Goal: Task Accomplishment & Management: Complete application form

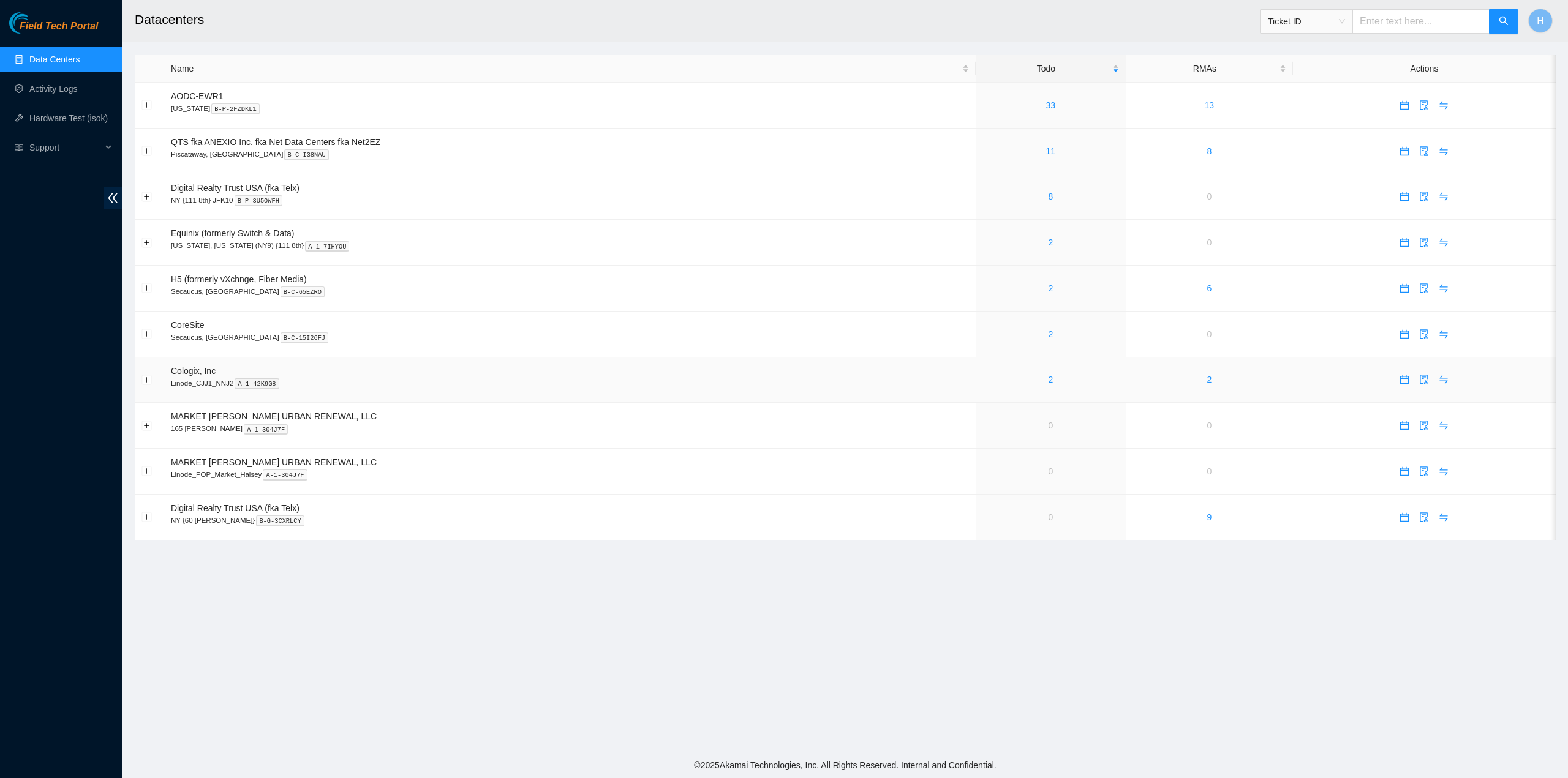
click at [1042, 366] on td "2" at bounding box center [1050, 380] width 150 height 46
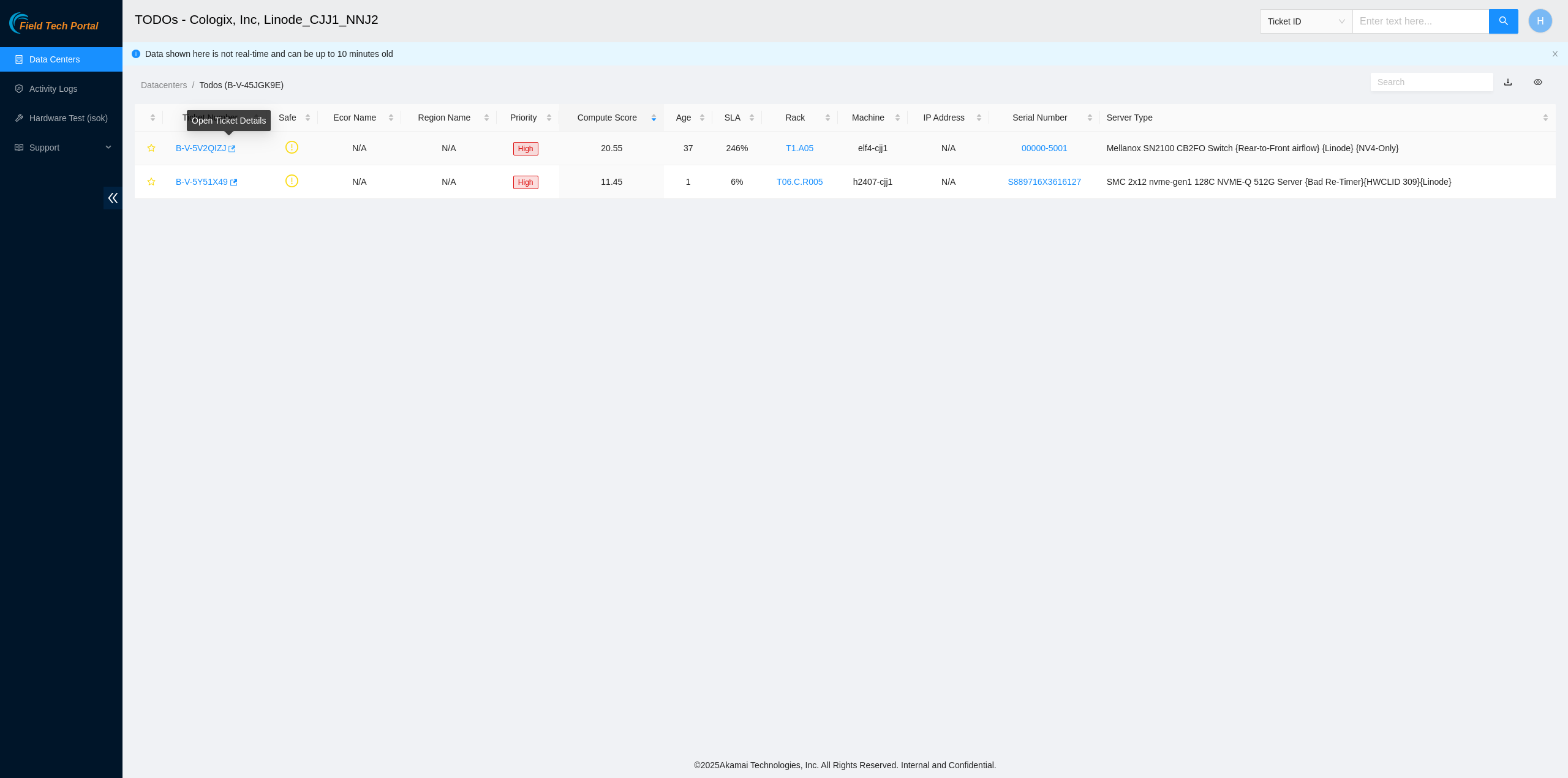
click at [230, 149] on icon "button" at bounding box center [233, 148] width 8 height 7
click at [541, 369] on main "TODOs - Cologix, Inc, Linode_CJJ1_NNJ2 Ticket ID H Data shown here is not real-…" at bounding box center [845, 376] width 1445 height 753
click at [602, 423] on main "TODOs - Cologix, Inc, Linode_CJJ1_NNJ2 Ticket ID H Data shown here is not real-…" at bounding box center [845, 376] width 1445 height 753
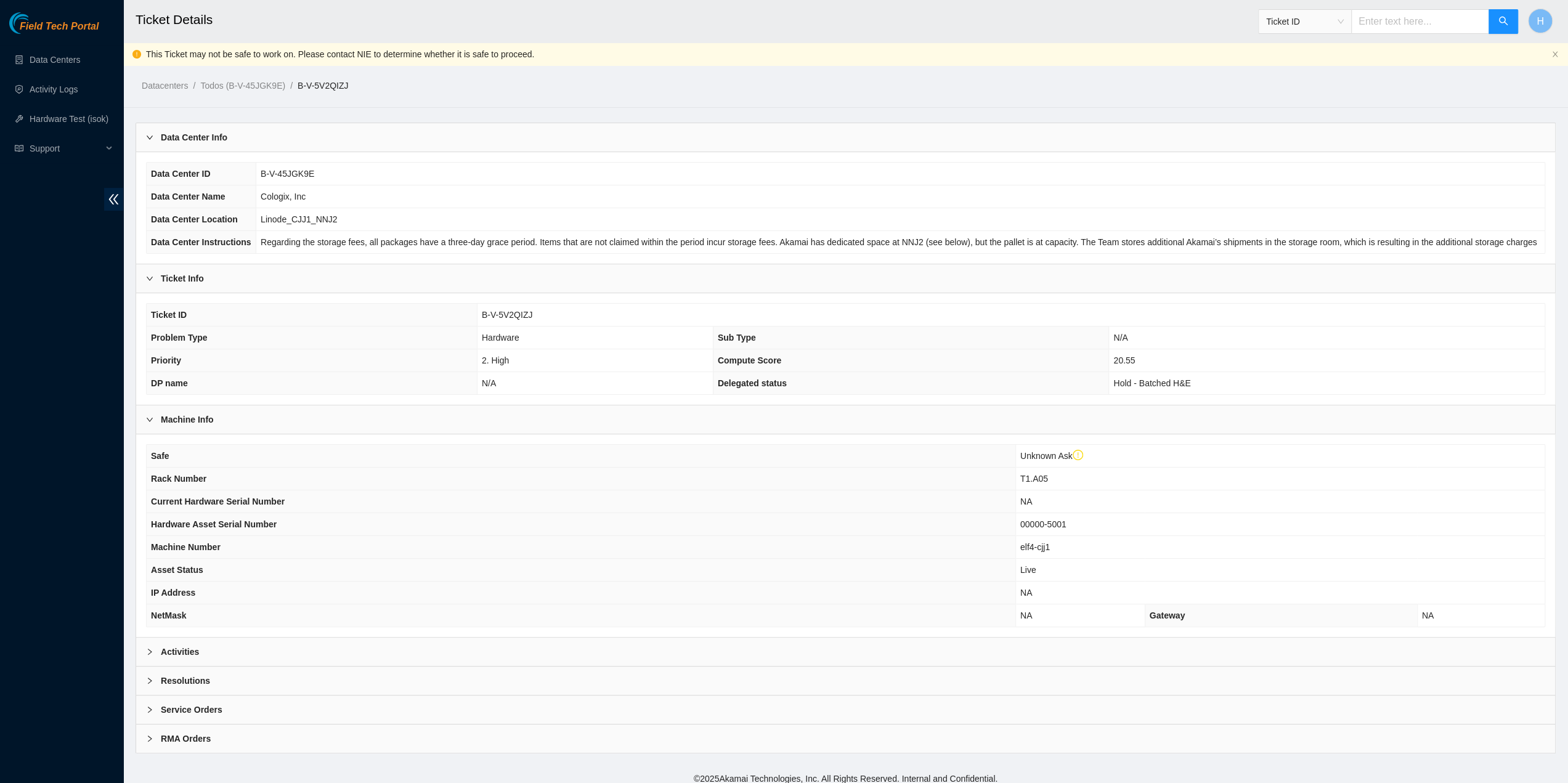
click at [242, 650] on div "Activities" at bounding box center [845, 651] width 1419 height 29
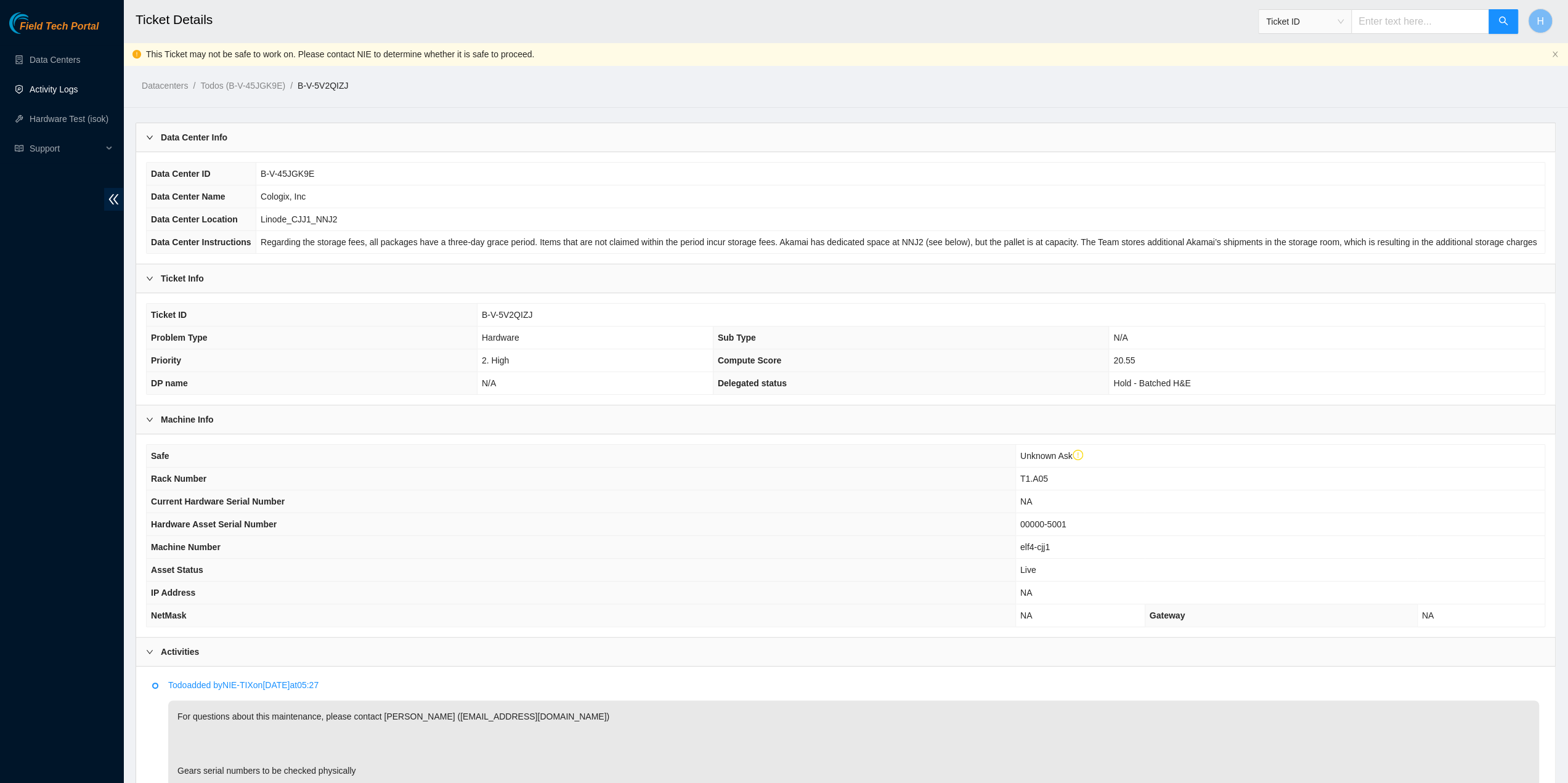
click at [53, 90] on link "Activity Logs" at bounding box center [53, 90] width 48 height 10
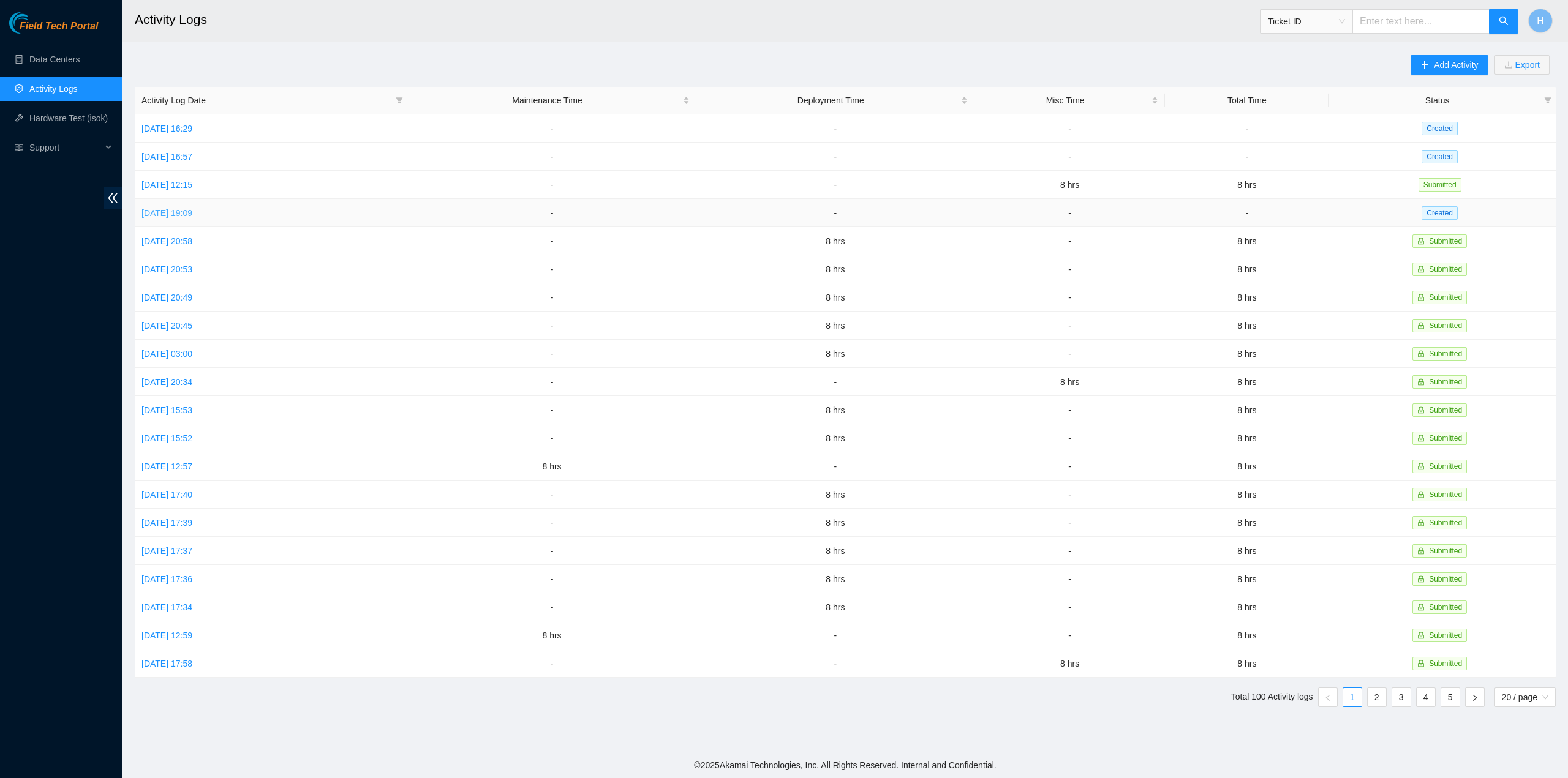
click at [193, 209] on link "[DATE] 19:09" at bounding box center [167, 213] width 51 height 10
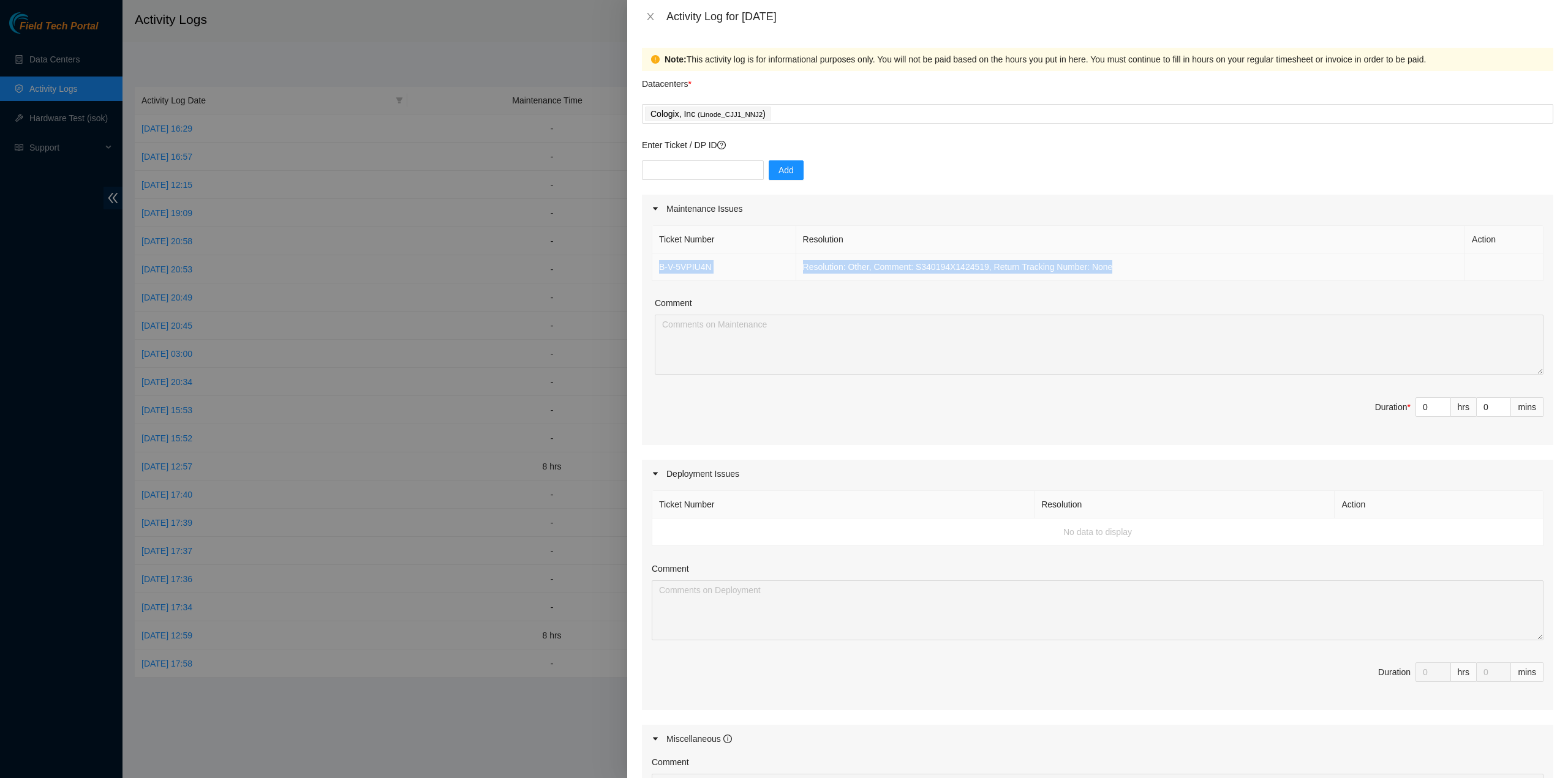
drag, startPoint x: 1124, startPoint y: 265, endPoint x: 656, endPoint y: 270, distance: 468.0
click at [656, 270] on tr "B-V-5VPIU4N Resolution: Other, Comment: S340194X1424519, Return Tracking Number…" at bounding box center [1097, 267] width 891 height 27
copy tr "B-V-5VPIU4N Resolution: Other, Comment: S340194X1424519, Return Tracking Number…"
click at [1418, 406] on input "0" at bounding box center [1432, 407] width 34 height 19
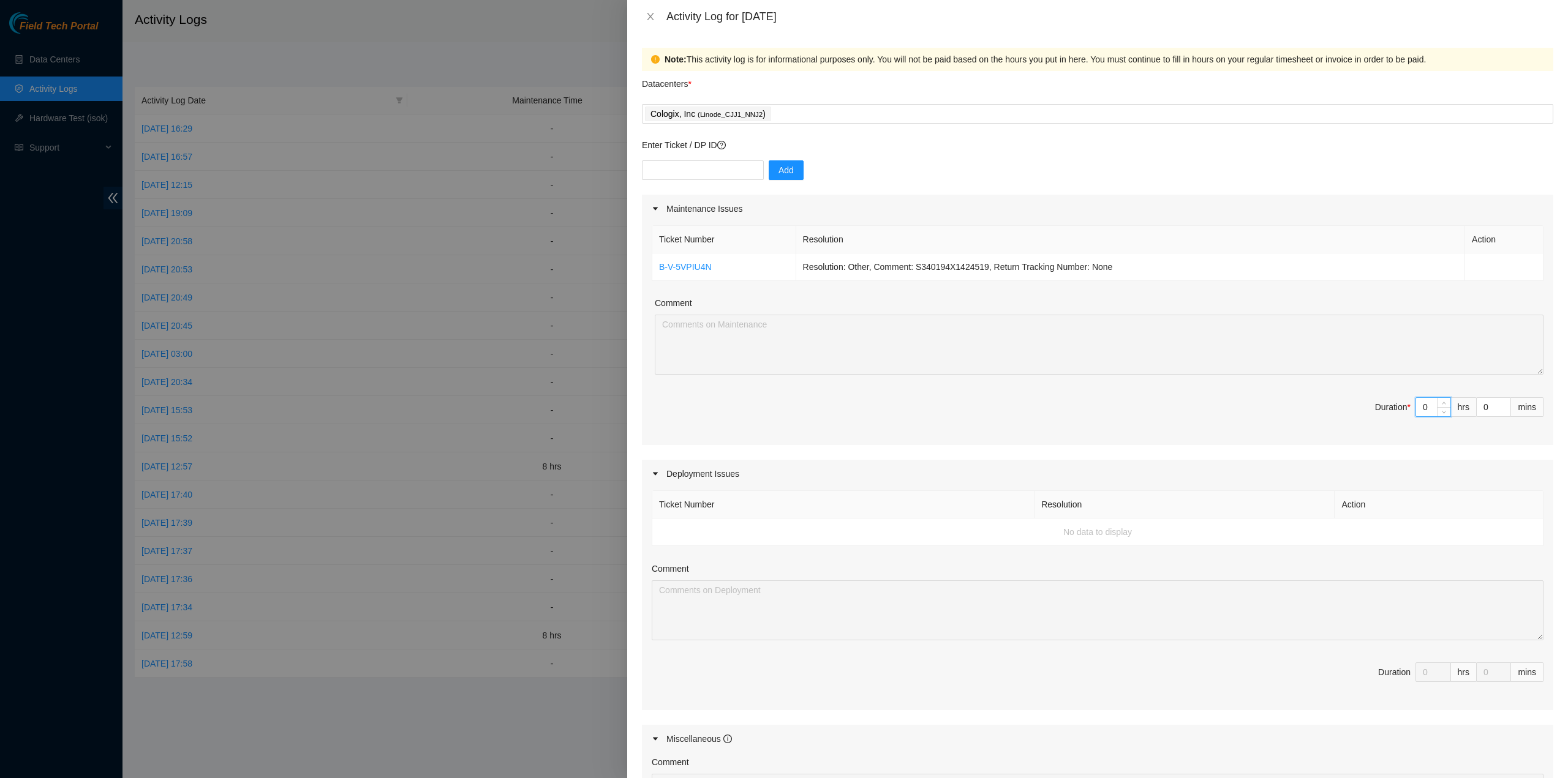
type input "8"
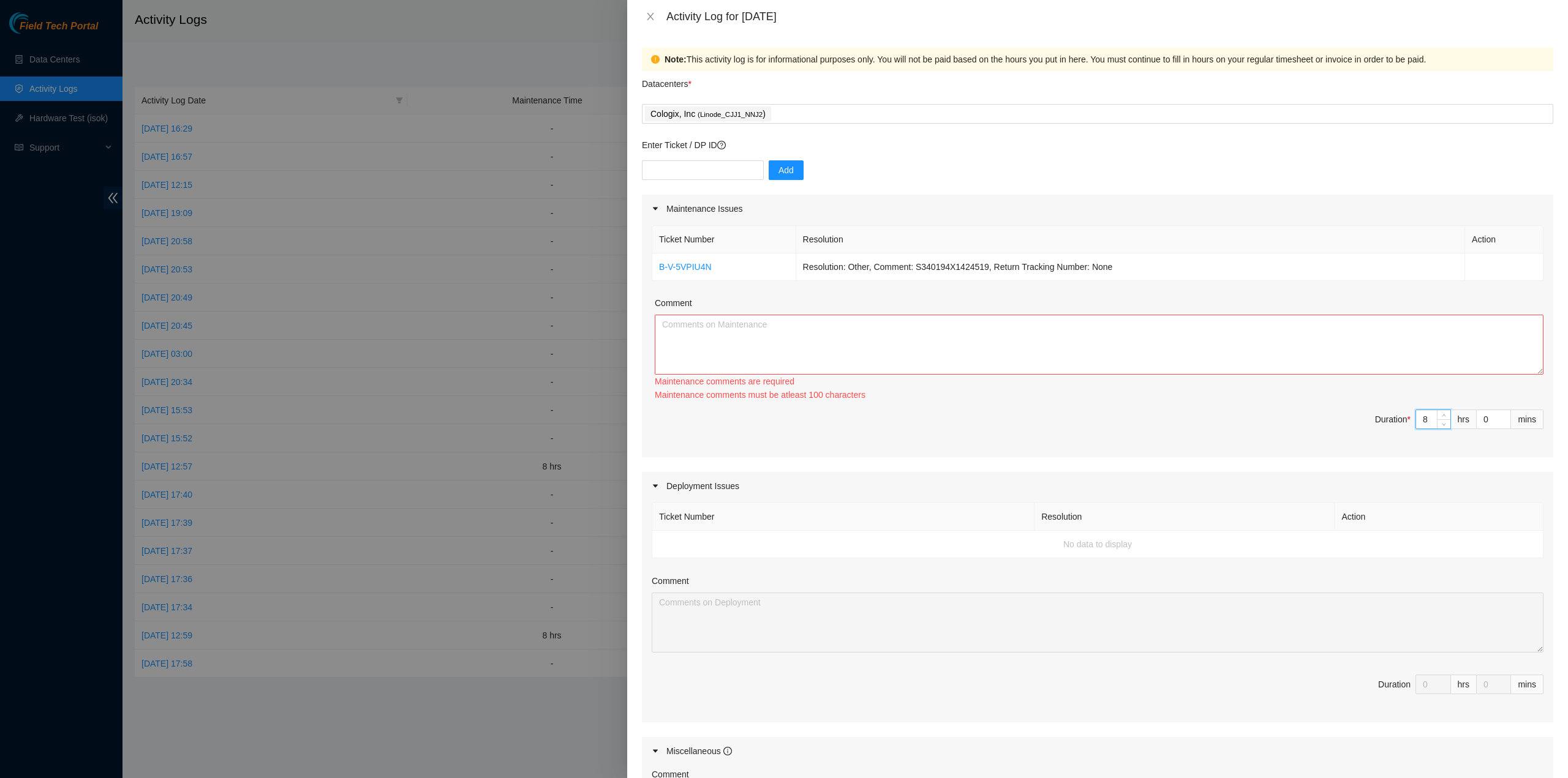
type input "8"
click at [1397, 335] on textarea "Comment" at bounding box center [1099, 344] width 889 height 60
paste textarea "B-V-5VPIU4N Resolution: Other, Comment: S340194X1424519, Return Tracking Number…"
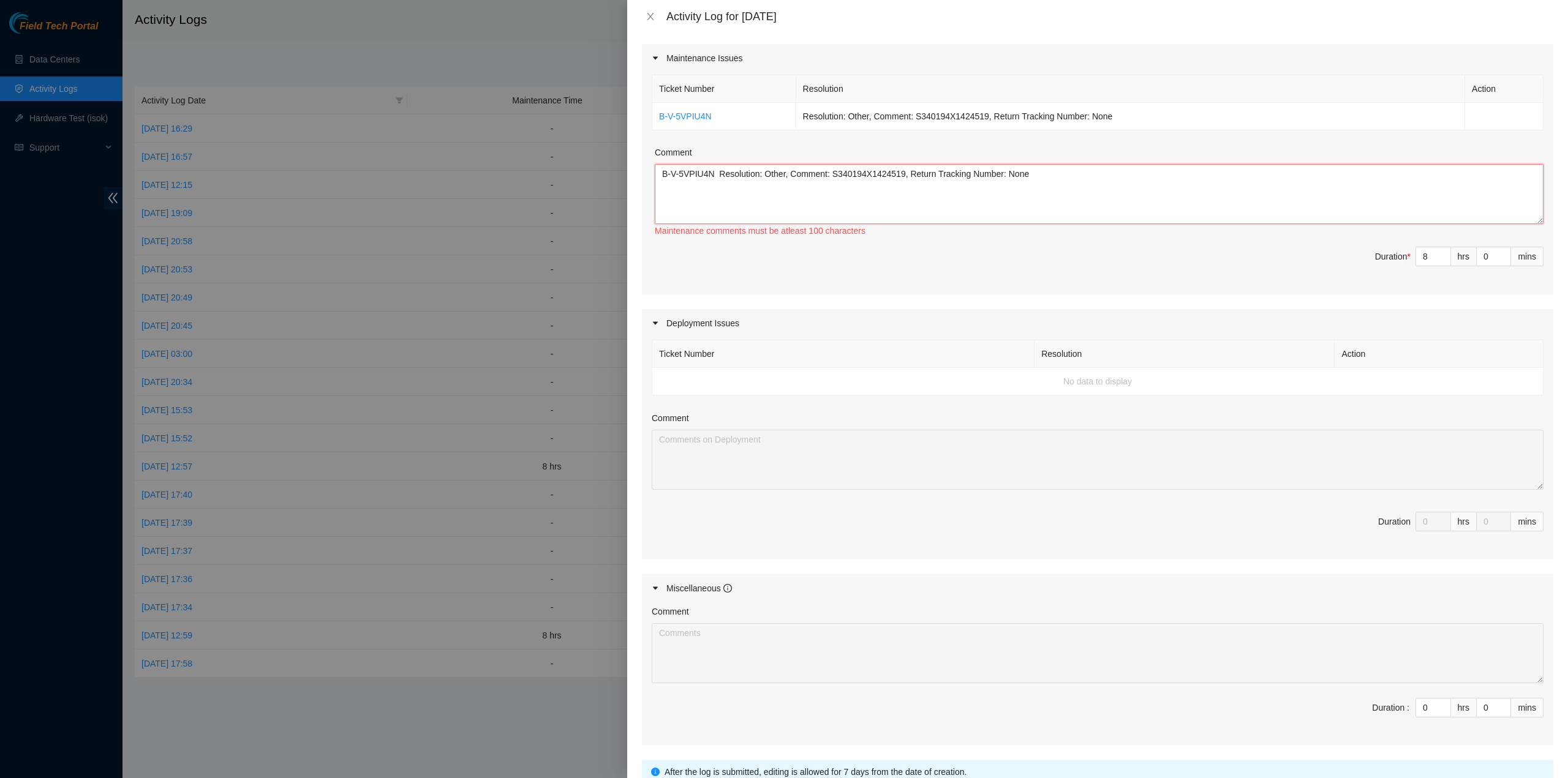
scroll to position [65, 0]
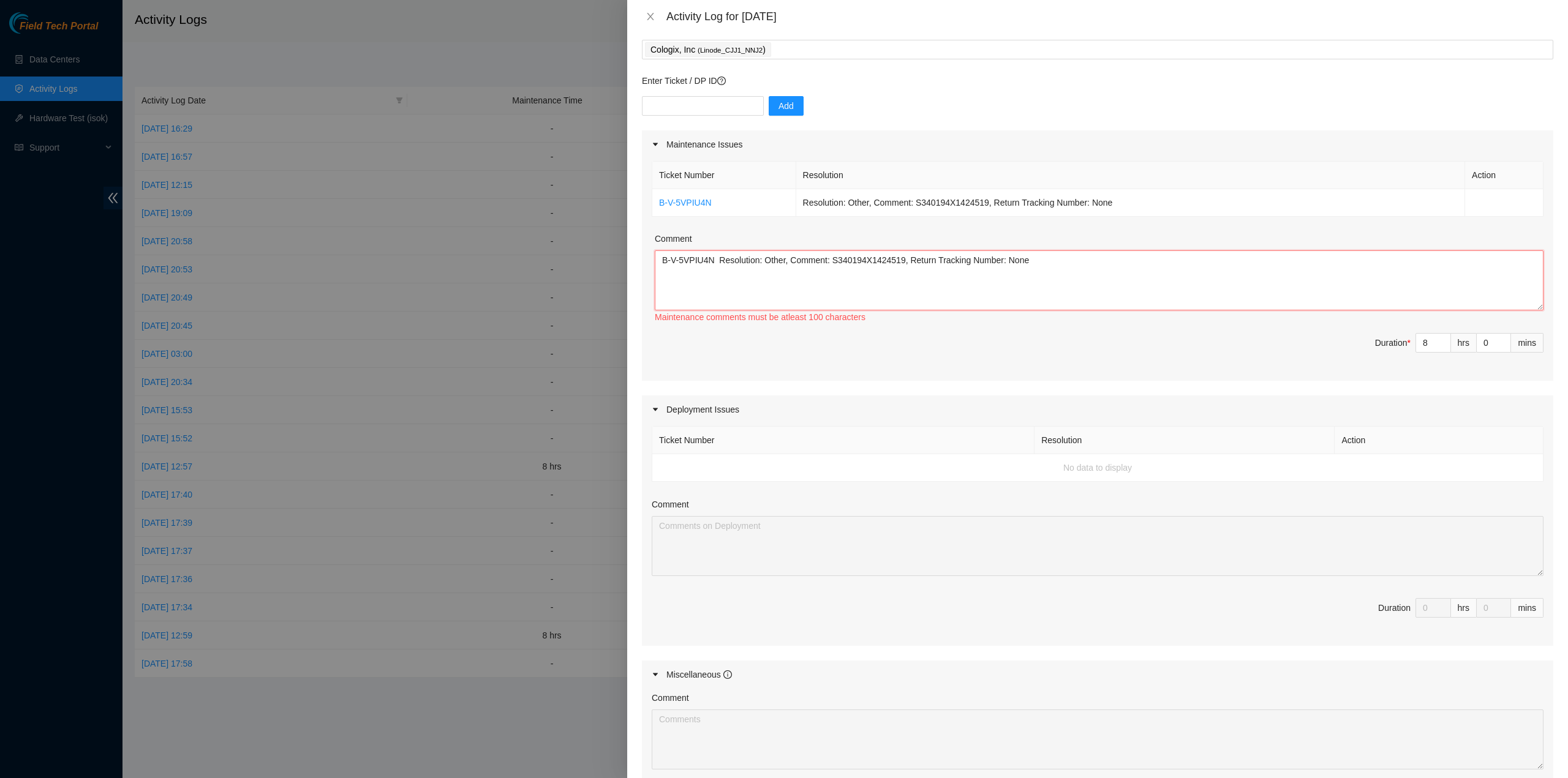
click at [829, 260] on textarea "B-V-5VPIU4N Resolution: Other, Comment: S340194X1424519, Return Tracking Number…" at bounding box center [1099, 280] width 889 height 60
click at [755, 260] on textarea "B-V-5VPIU4N Resolution: Other, Comment: Serial Number: S340194X1424519, Return …" at bounding box center [1099, 280] width 889 height 60
click at [757, 261] on textarea "B-V-5VPIU4N Resolution: Other, Comment: Serial Number: S340194X1424519, Return …" at bounding box center [1099, 280] width 889 height 60
click at [787, 260] on textarea "B-V-5VPIU4N Resolutions: Other, Comment: Serial Number: S340194X1424519, Return…" at bounding box center [1099, 280] width 889 height 60
click at [712, 261] on textarea "B-V-5VPIU4N Resolutions: Others, Comment: Serial Number: S340194X1424519, Retur…" at bounding box center [1099, 280] width 889 height 60
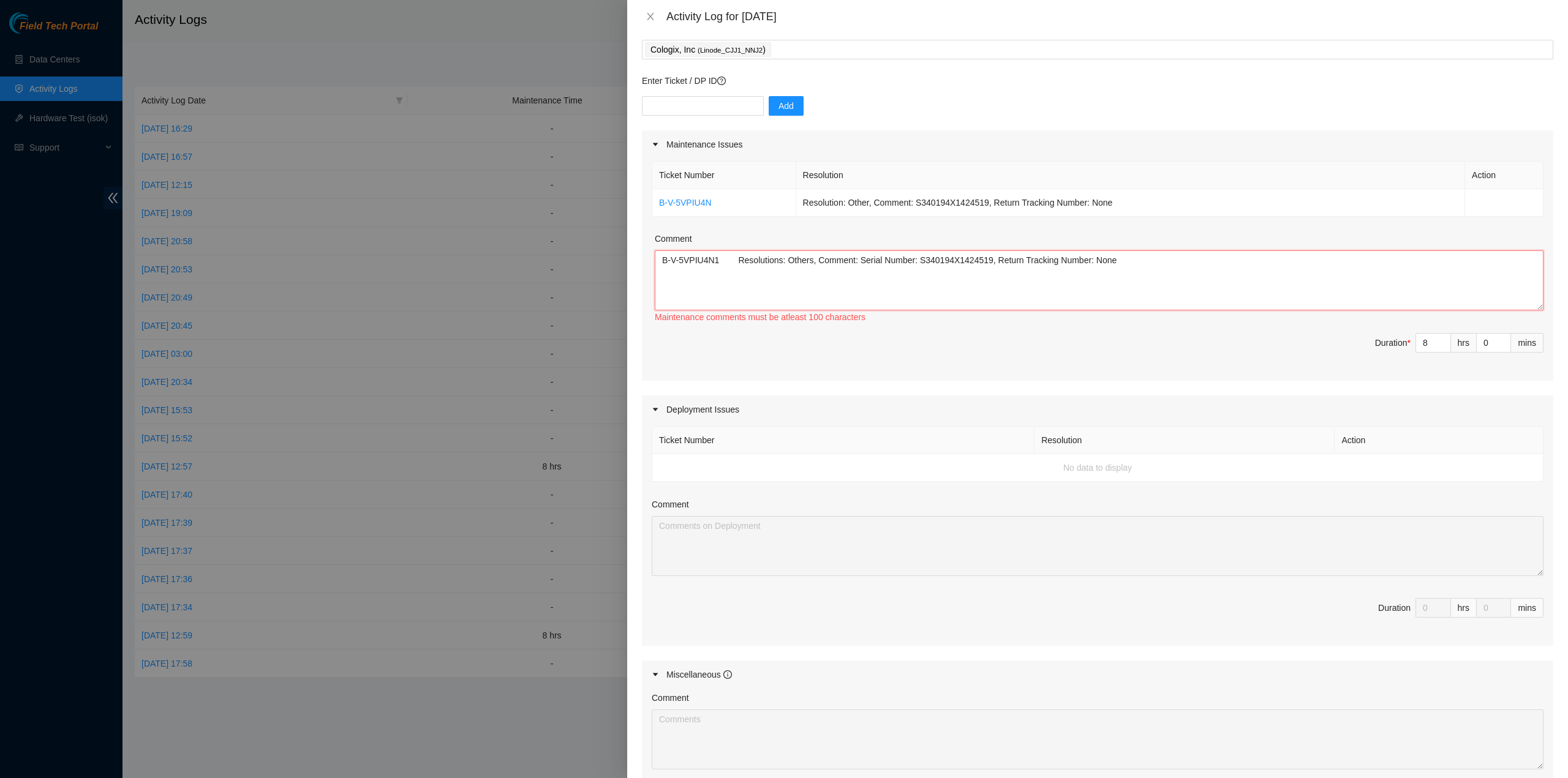
click at [730, 258] on textarea "B-V-5VPIU4N1 Resolutions: Others, Comment: Serial Number: S340194X1424519, Retu…" at bounding box center [1099, 280] width 889 height 60
click at [757, 255] on textarea "B-V-5VPIU4N1 Resolutions: Others, Comment: Serial Number: S340194X1424519, Retu…" at bounding box center [1099, 280] width 889 height 60
click at [832, 266] on textarea "B-V-5VPIU4N1 Resol3utions: Others, Comment: Serial Number: S340194X1424519, Ret…" at bounding box center [1099, 280] width 889 height 60
click at [965, 257] on textarea "B-V-5VPIU4N1 Resol3utions: Others, Coffcment: Serial Number: S340194X1424519, R…" at bounding box center [1099, 280] width 889 height 60
click at [1048, 253] on textarea "B-V-5VPIU4N1 Resol3utions: Others, Coffcment: Serial Number: S340194X1424519, R…" at bounding box center [1099, 280] width 889 height 60
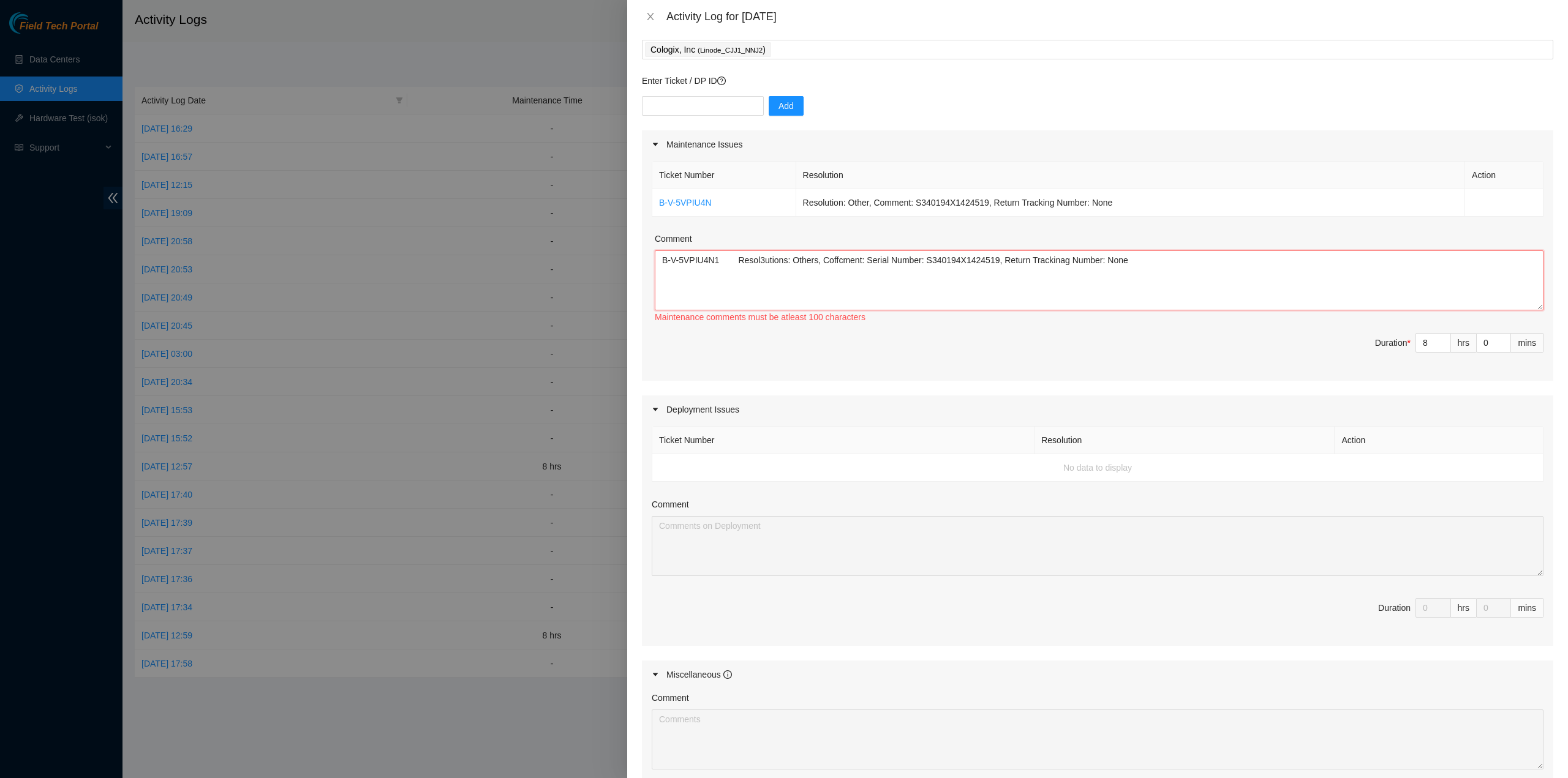
click at [1072, 256] on textarea "B-V-5VPIU4N1 Resol3utions: Others, Coffcment: Serial Number: S340194X1424519, R…" at bounding box center [1099, 280] width 889 height 60
click at [1101, 261] on textarea "B-V-5VPIU4N1 Resol3utions: Others, Coffcment: Serial Number: S340194X1424519, R…" at bounding box center [1099, 280] width 889 height 60
click at [1111, 260] on textarea "B-V-5VPIU4N1 Resol3utions: Others, Coffcment: Serial Number: S340194X1424519, R…" at bounding box center [1099, 280] width 889 height 60
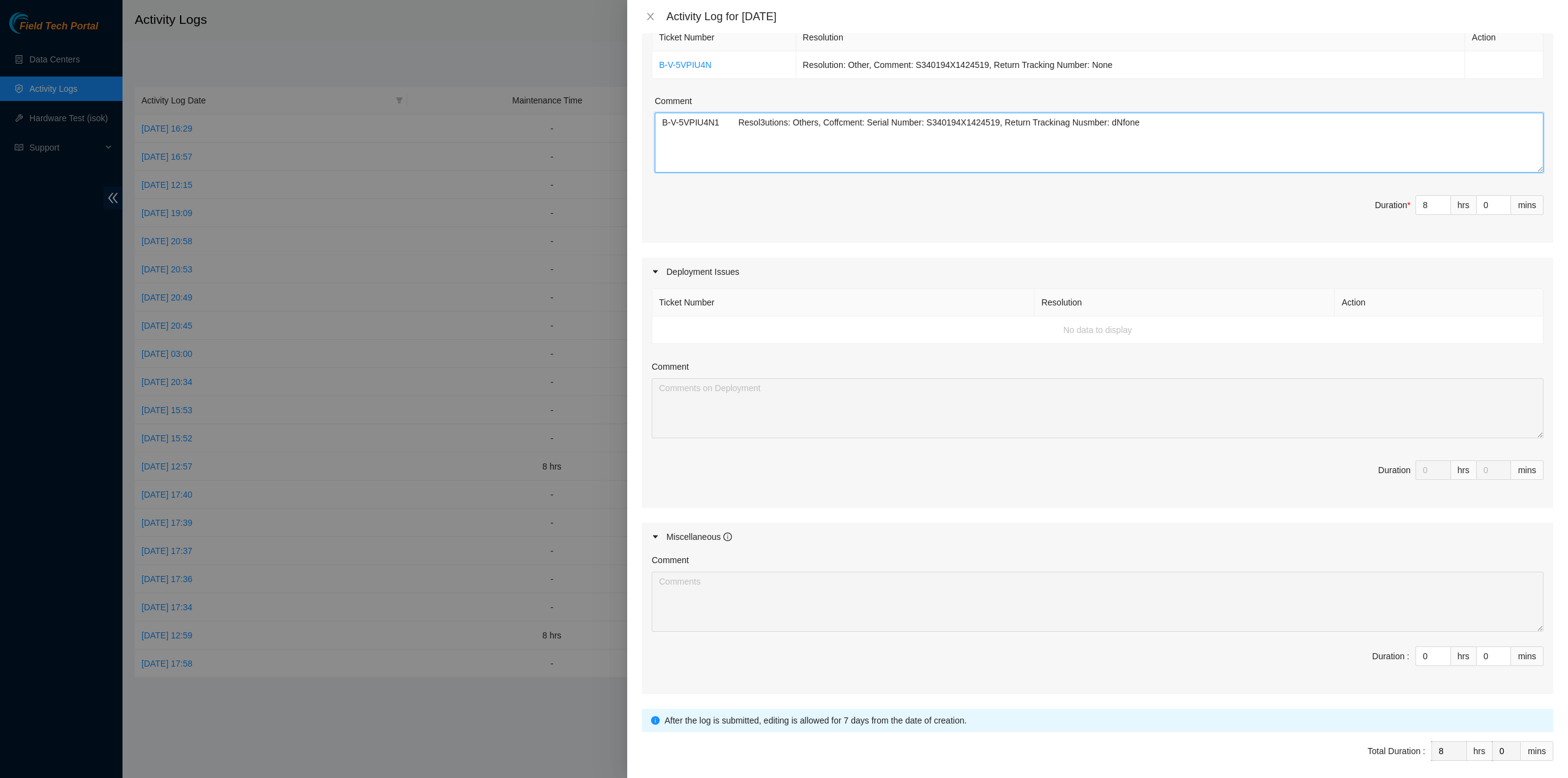
scroll to position [248, 0]
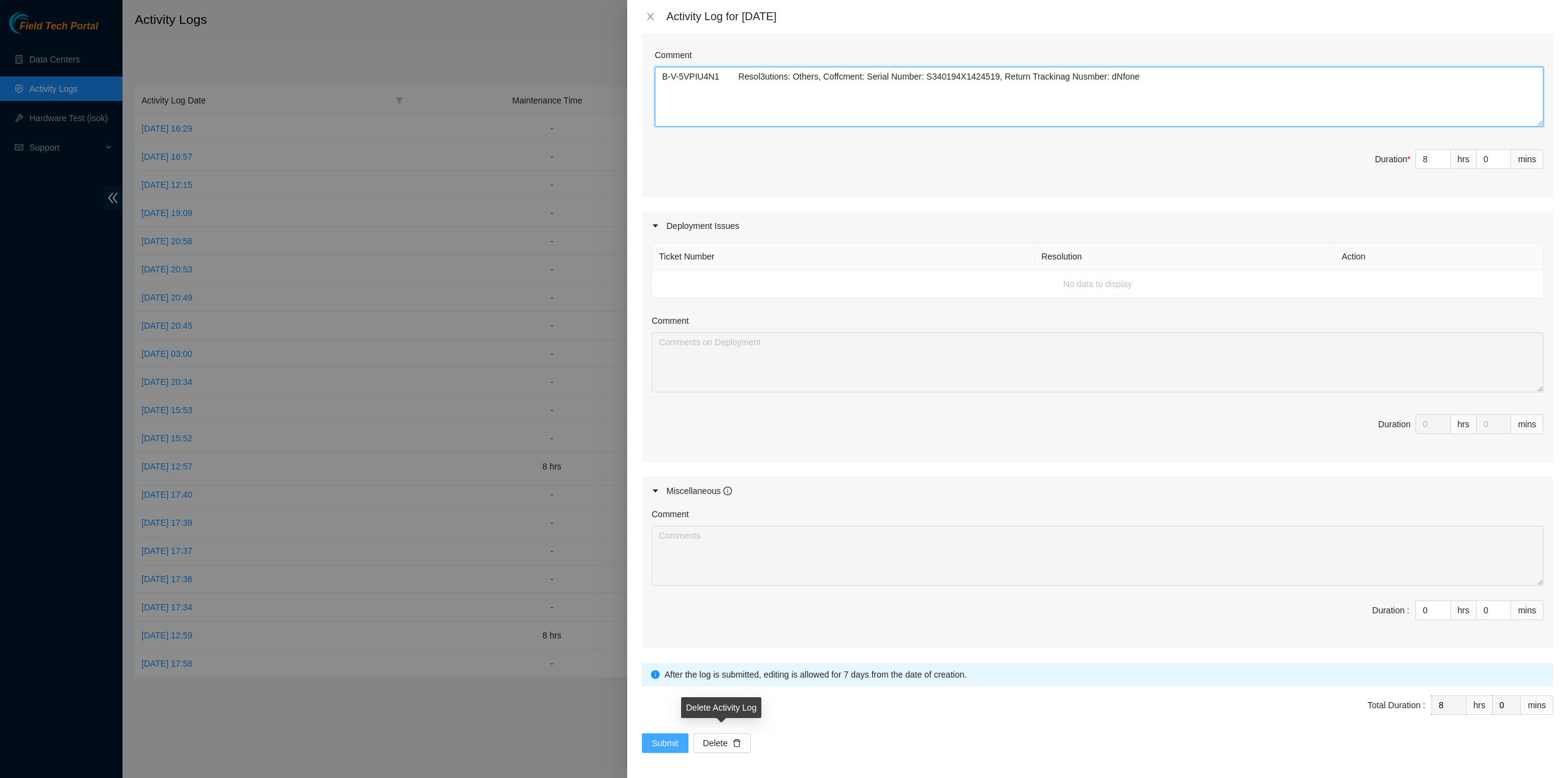
type textarea "B-V-5VPIU4N1 Resol3utions: Others, Coffcment: Serial Number: S340194X1424519, R…"
click at [673, 738] on span "Submit" at bounding box center [665, 744] width 27 height 14
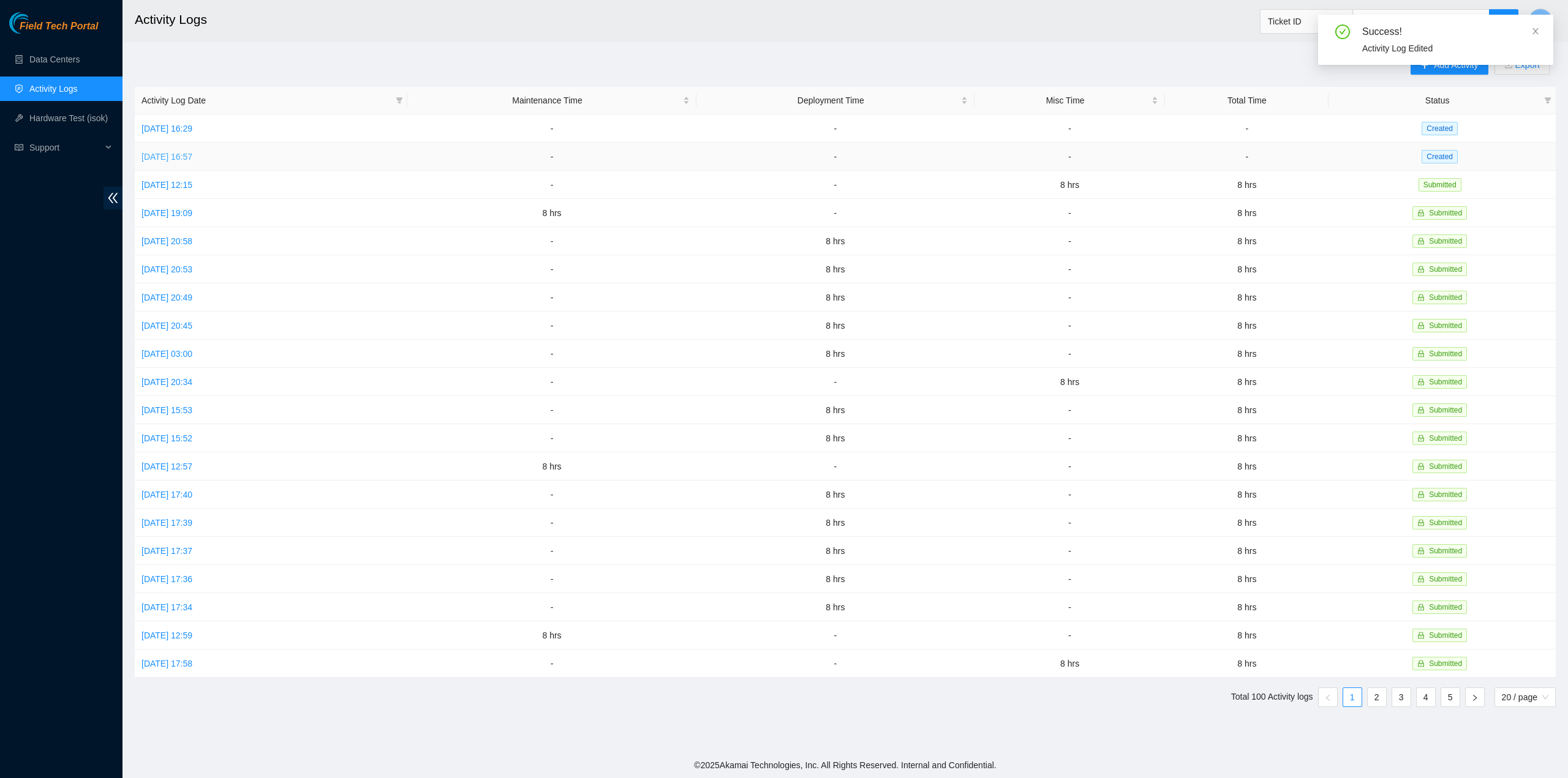
click at [193, 151] on link "[DATE] 16:57" at bounding box center [167, 156] width 51 height 10
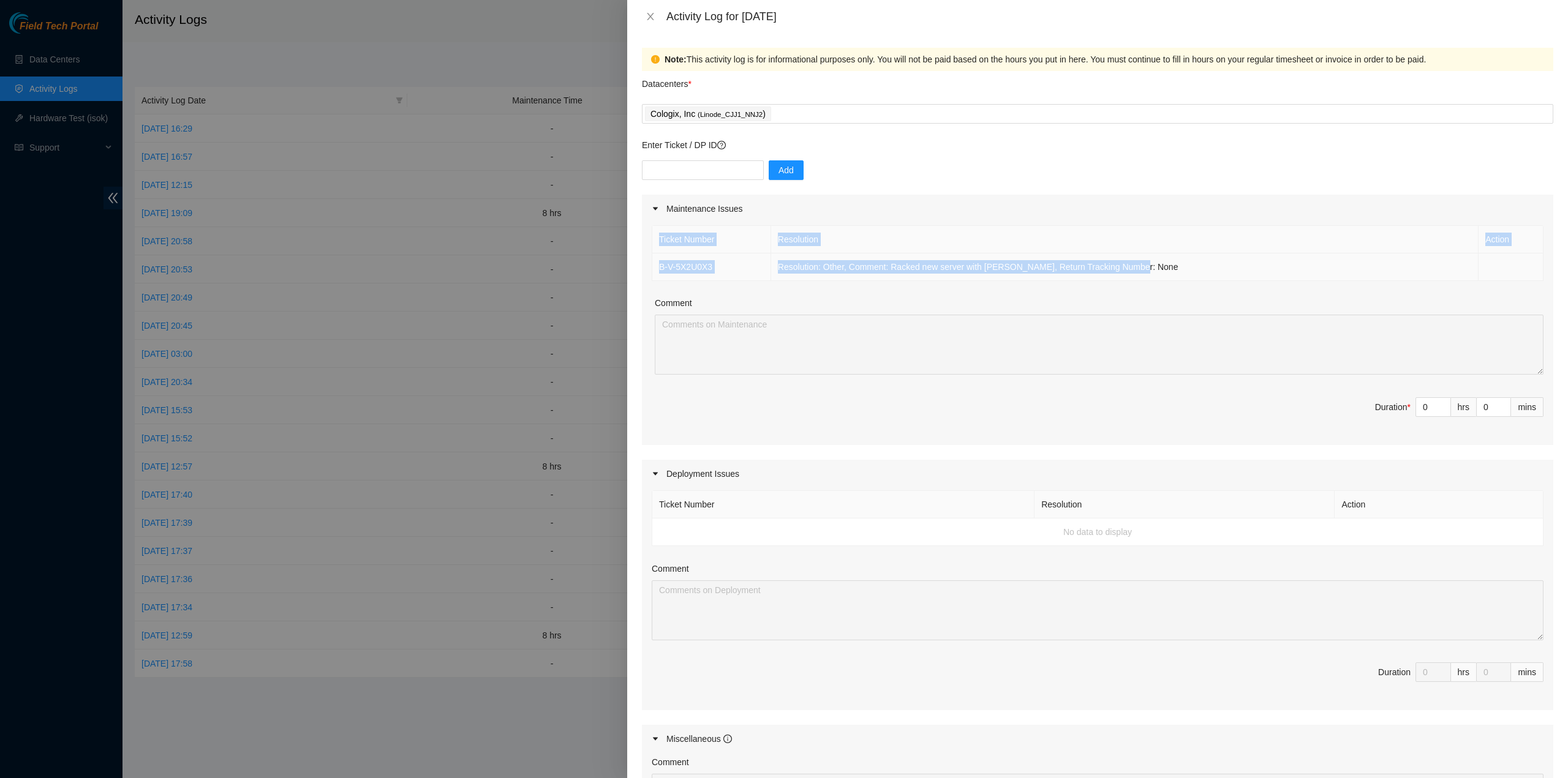
drag, startPoint x: 773, startPoint y: 280, endPoint x: 1160, endPoint y: 269, distance: 387.2
click at [1160, 269] on div "Ticket Number Resolution Action B-V-5X2U0X3 Resolution: Other, Comment: Racked …" at bounding box center [1097, 333] width 911 height 222
click at [1159, 269] on td "Resolution: Other, Comment: Racked new server with [PERSON_NAME], Return Tracki…" at bounding box center [1125, 267] width 708 height 27
drag, startPoint x: 1145, startPoint y: 268, endPoint x: 653, endPoint y: 270, distance: 492.0
click at [653, 270] on tr "B-V-5X2U0X3 Resolution: Other, Comment: Racked new server with Seamus, Return T…" at bounding box center [1097, 267] width 891 height 27
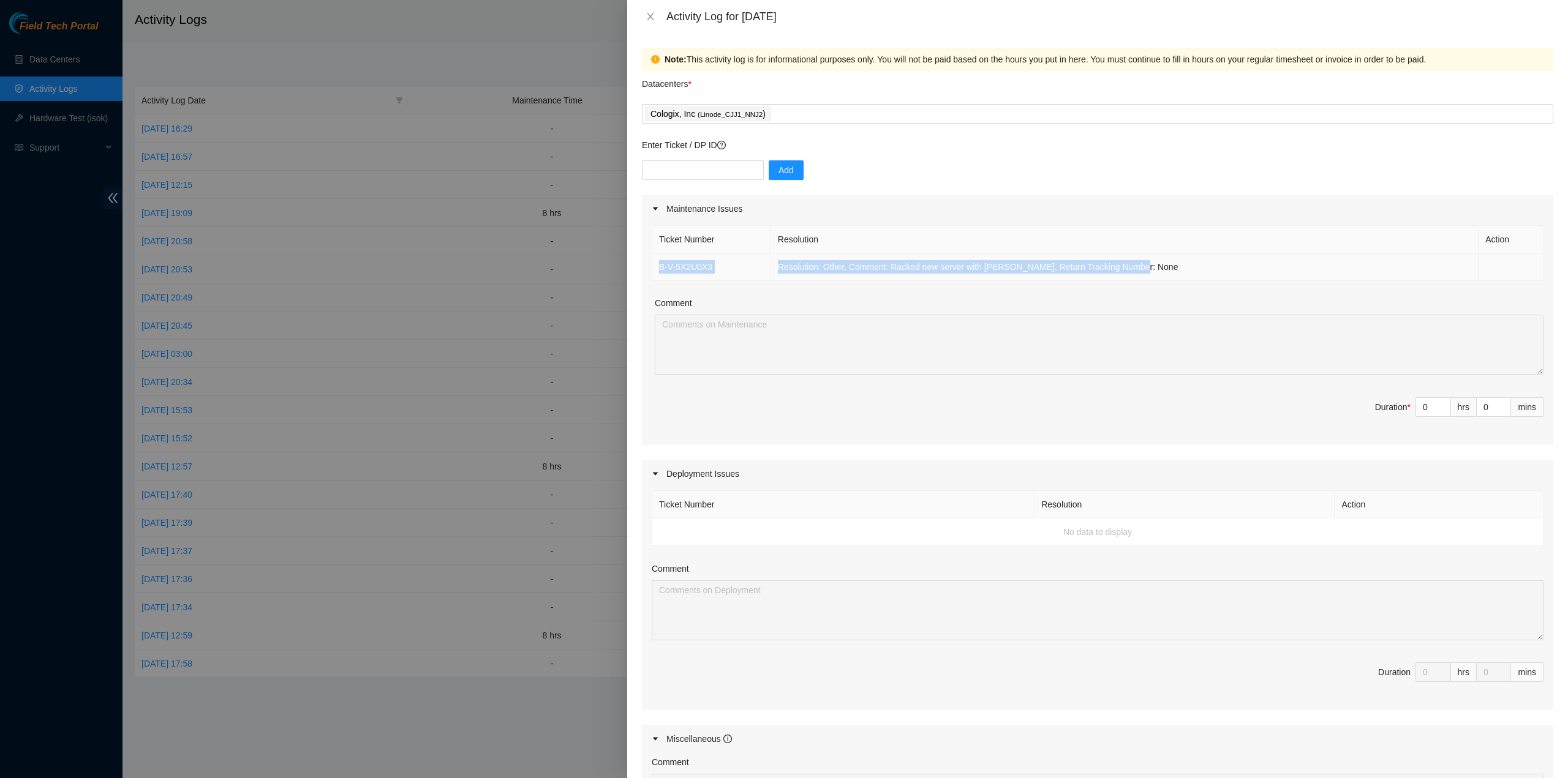
copy tr "B-V-5X2U0X3 Resolution: Other, Comment: Racked new server with Seamus, Return T…"
click at [1417, 406] on input "0" at bounding box center [1432, 407] width 34 height 19
type input "8"
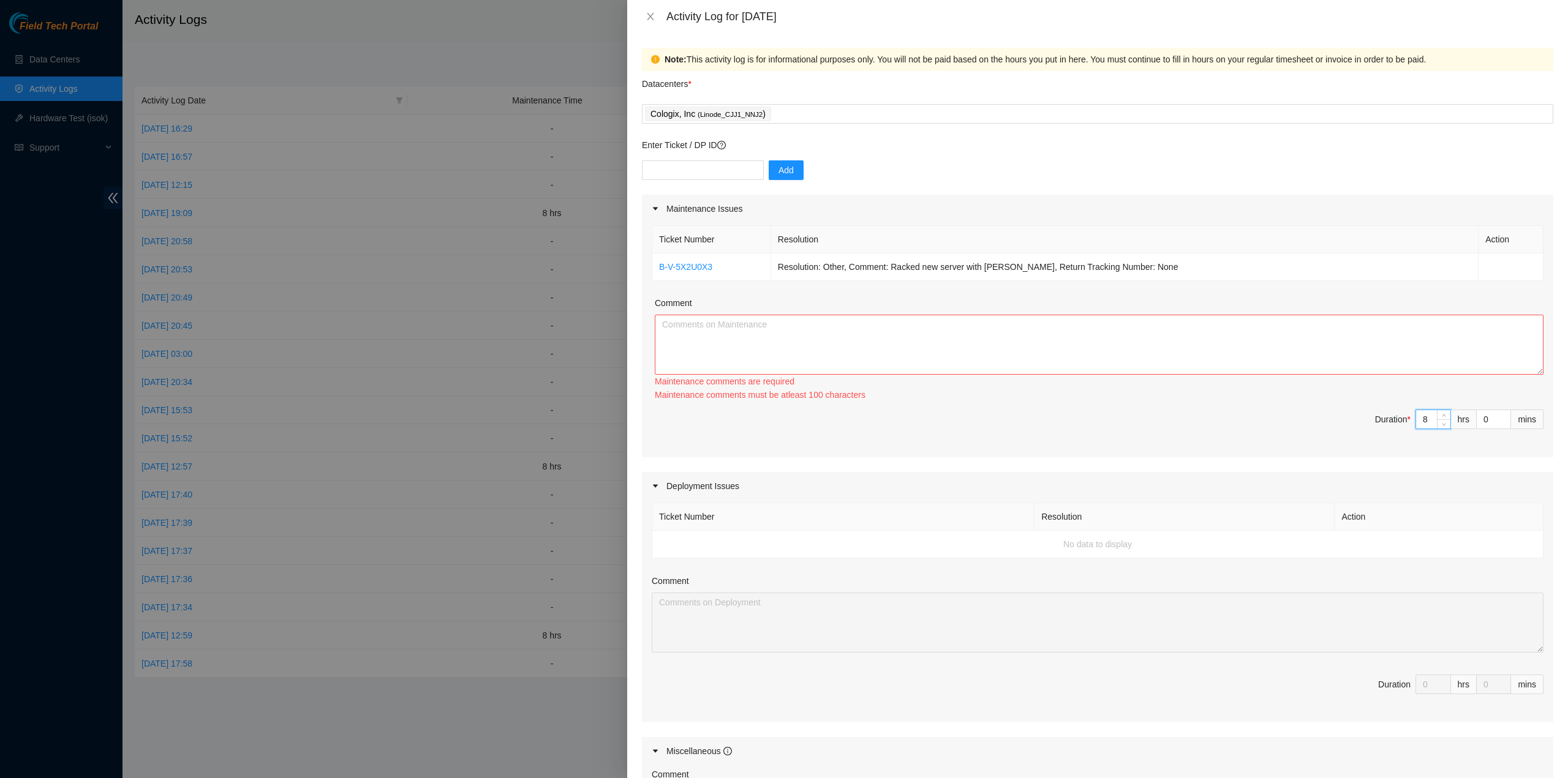
type input "8"
click at [1278, 346] on textarea "Comment" at bounding box center [1099, 344] width 889 height 60
paste textarea "B-V-5X2U0X3 Resolution: Other, Comment: Racked new server with Seamus, Return T…"
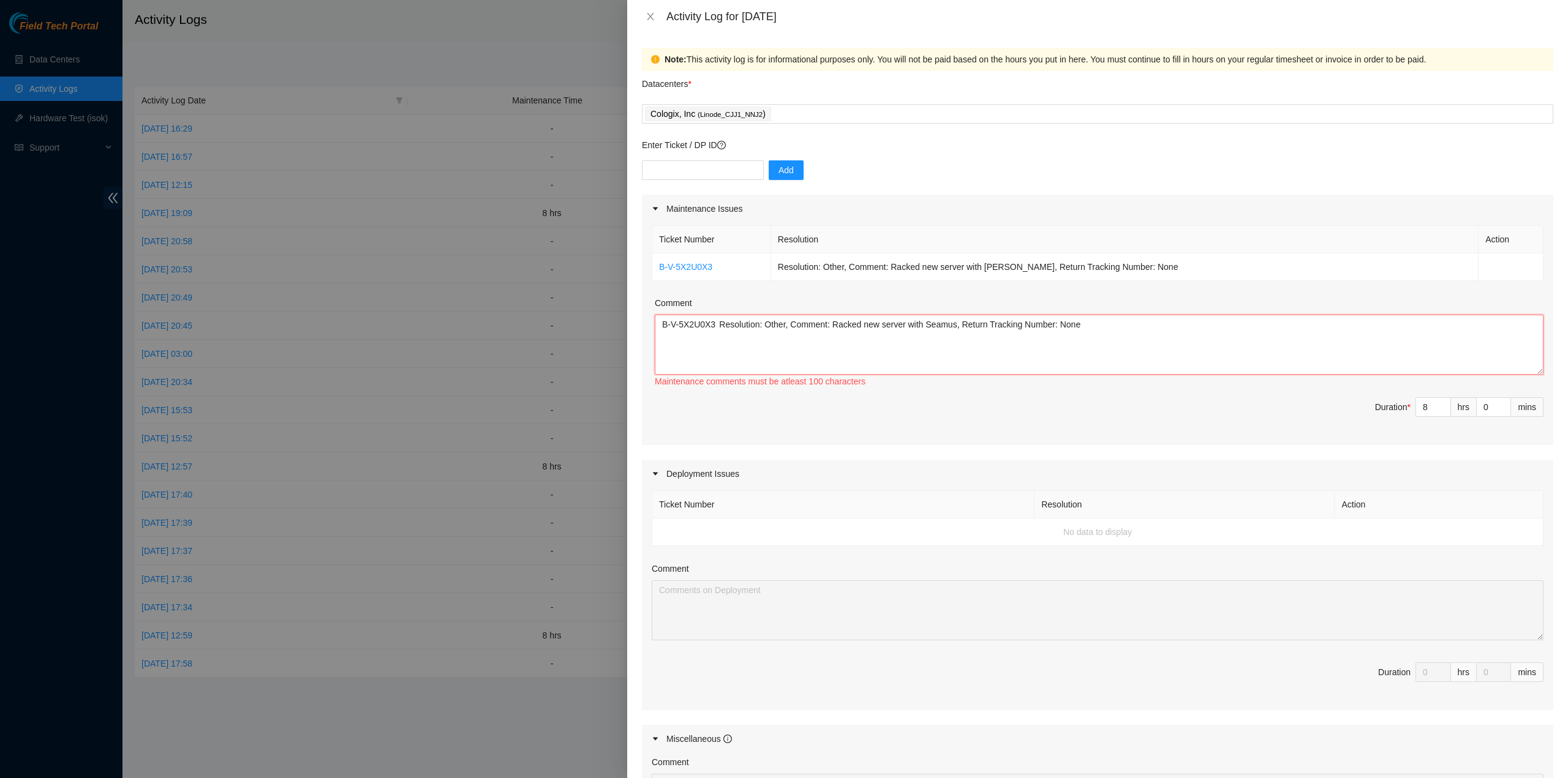
paste textarea "B-V-5X2U0X3 Resolution: Other, Comment: Racked new server with Seamus, Return T…"
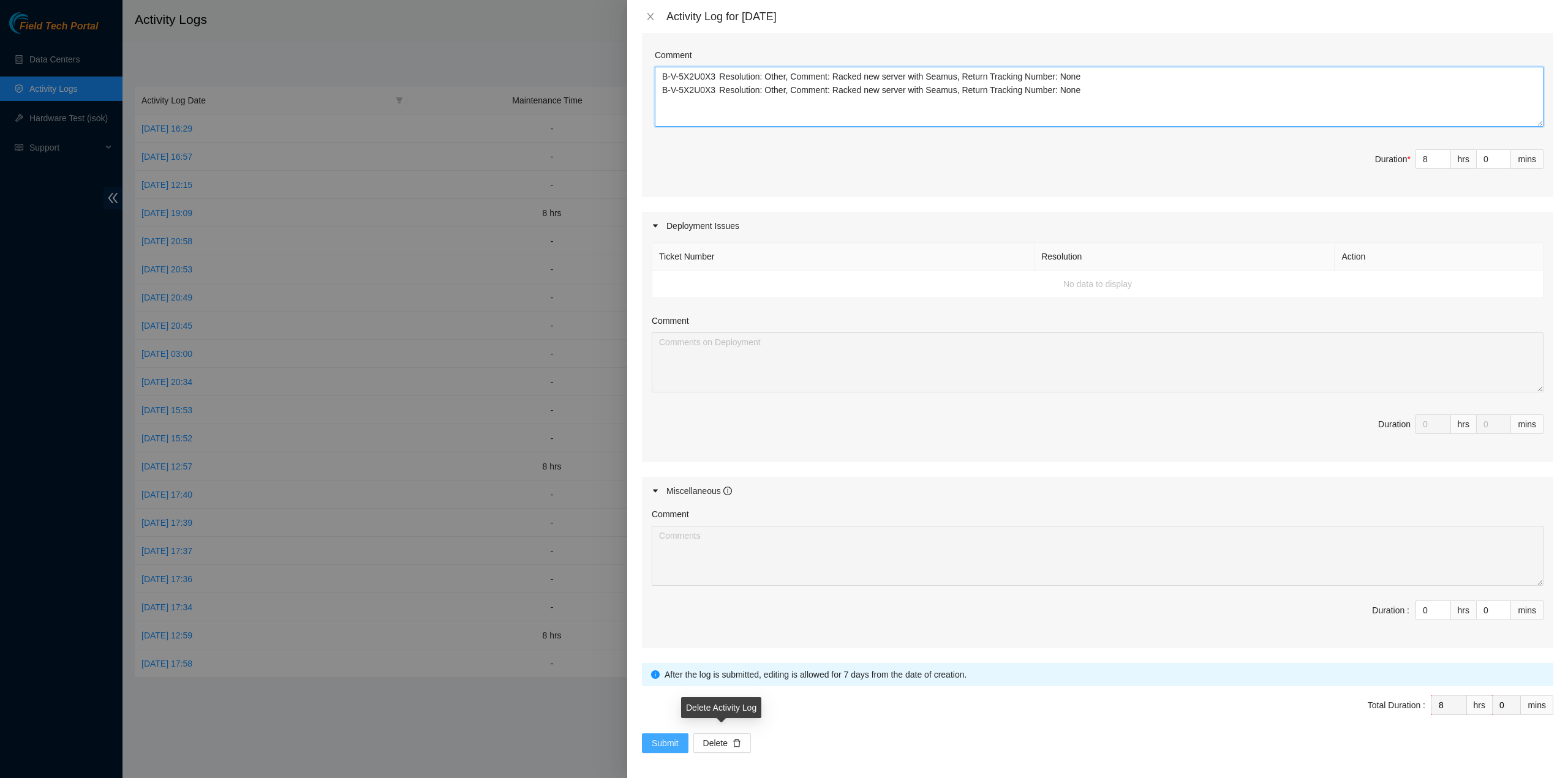
type textarea "B-V-5X2U0X3 Resolution: Other, Comment: Racked new server with Seamus, Return T…"
click at [668, 737] on span "Submit" at bounding box center [665, 744] width 27 height 14
drag, startPoint x: 466, startPoint y: 367, endPoint x: 454, endPoint y: 356, distance: 16.3
click at [464, 365] on div at bounding box center [784, 389] width 1568 height 778
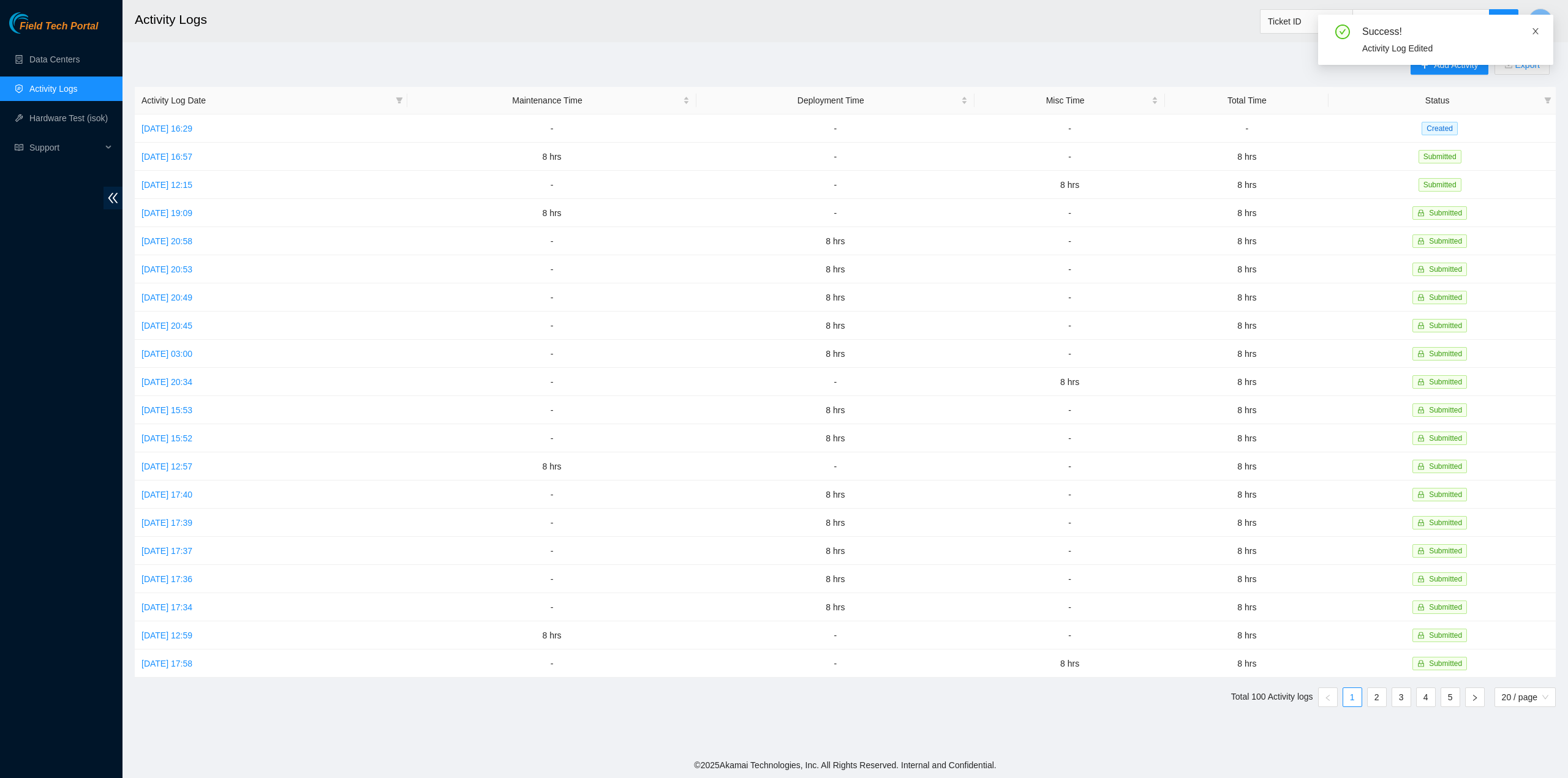
click at [1537, 30] on icon "close" at bounding box center [1535, 31] width 9 height 9
click at [193, 129] on link "[DATE] 16:29" at bounding box center [167, 129] width 51 height 10
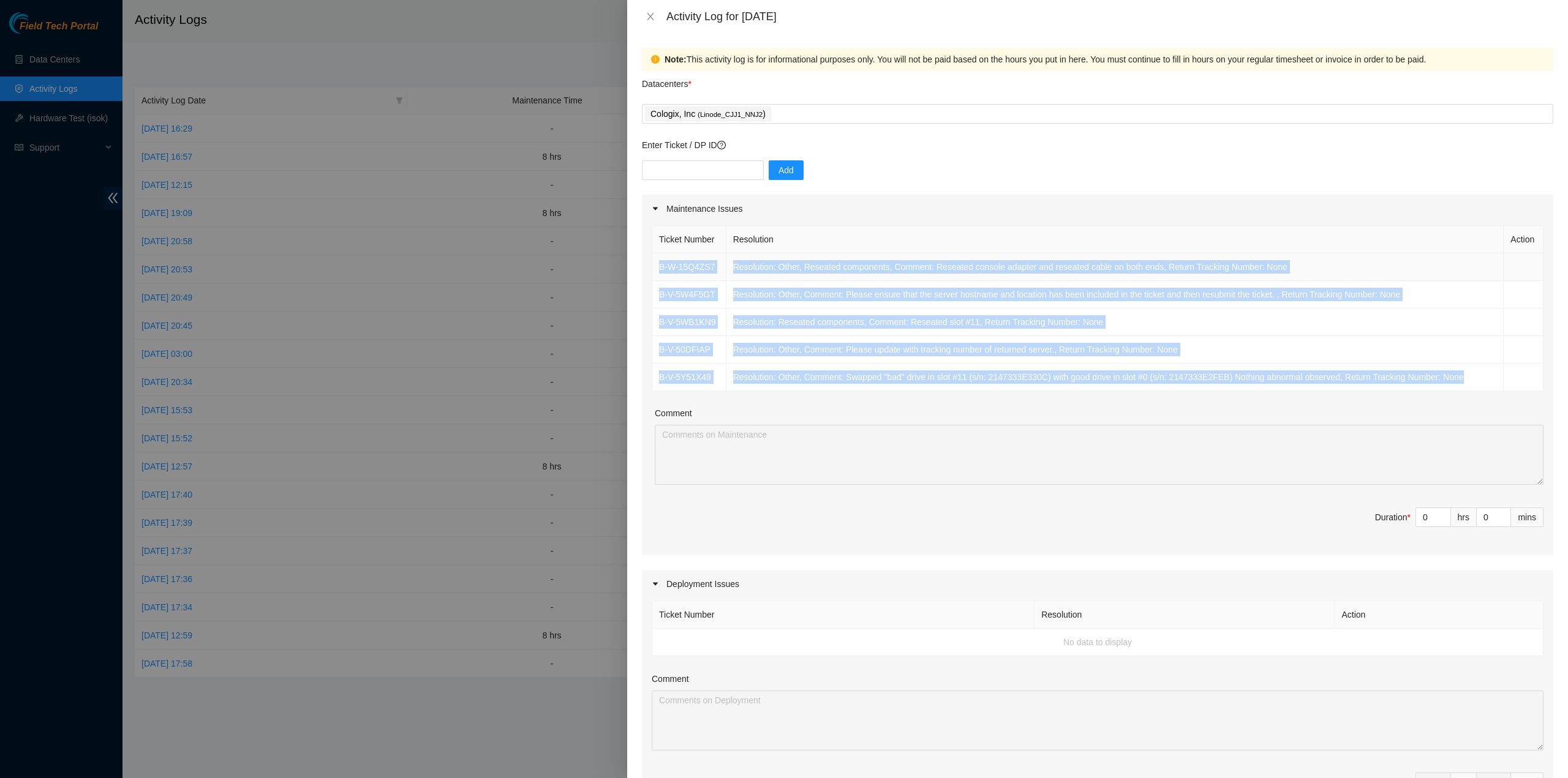
drag, startPoint x: 1489, startPoint y: 384, endPoint x: 658, endPoint y: 266, distance: 839.3
click at [658, 266] on tbody "B-W-15Q4ZS7 Resolution: Other, Reseated components, Comment: Reseated console a…" at bounding box center [1097, 322] width 891 height 138
copy tbody "B-W-15Q4ZS7 Resolution: Other, Reseated components, Comment: Reseated console a…"
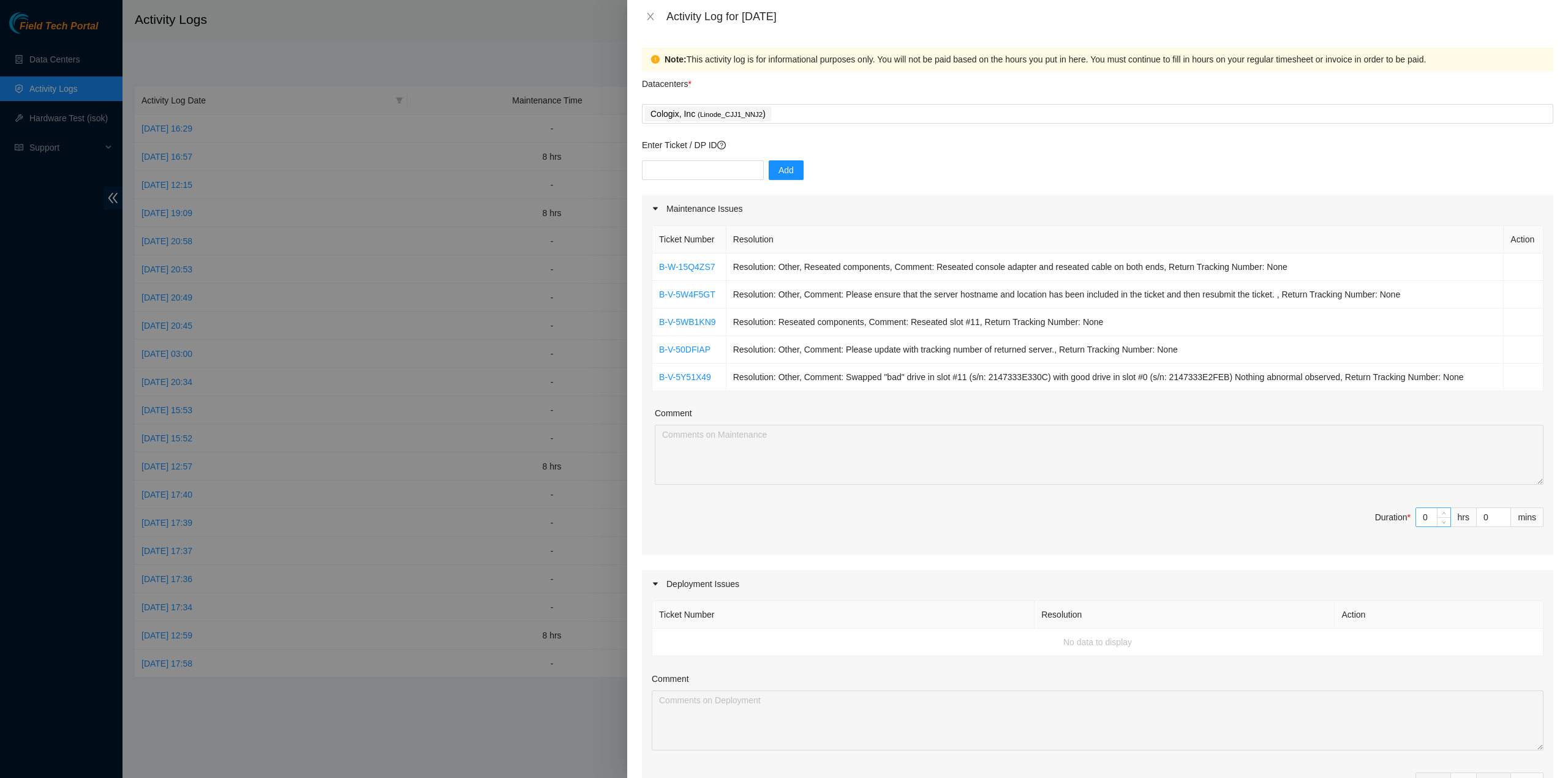
click at [1424, 514] on input "0" at bounding box center [1432, 517] width 34 height 19
type input "8"
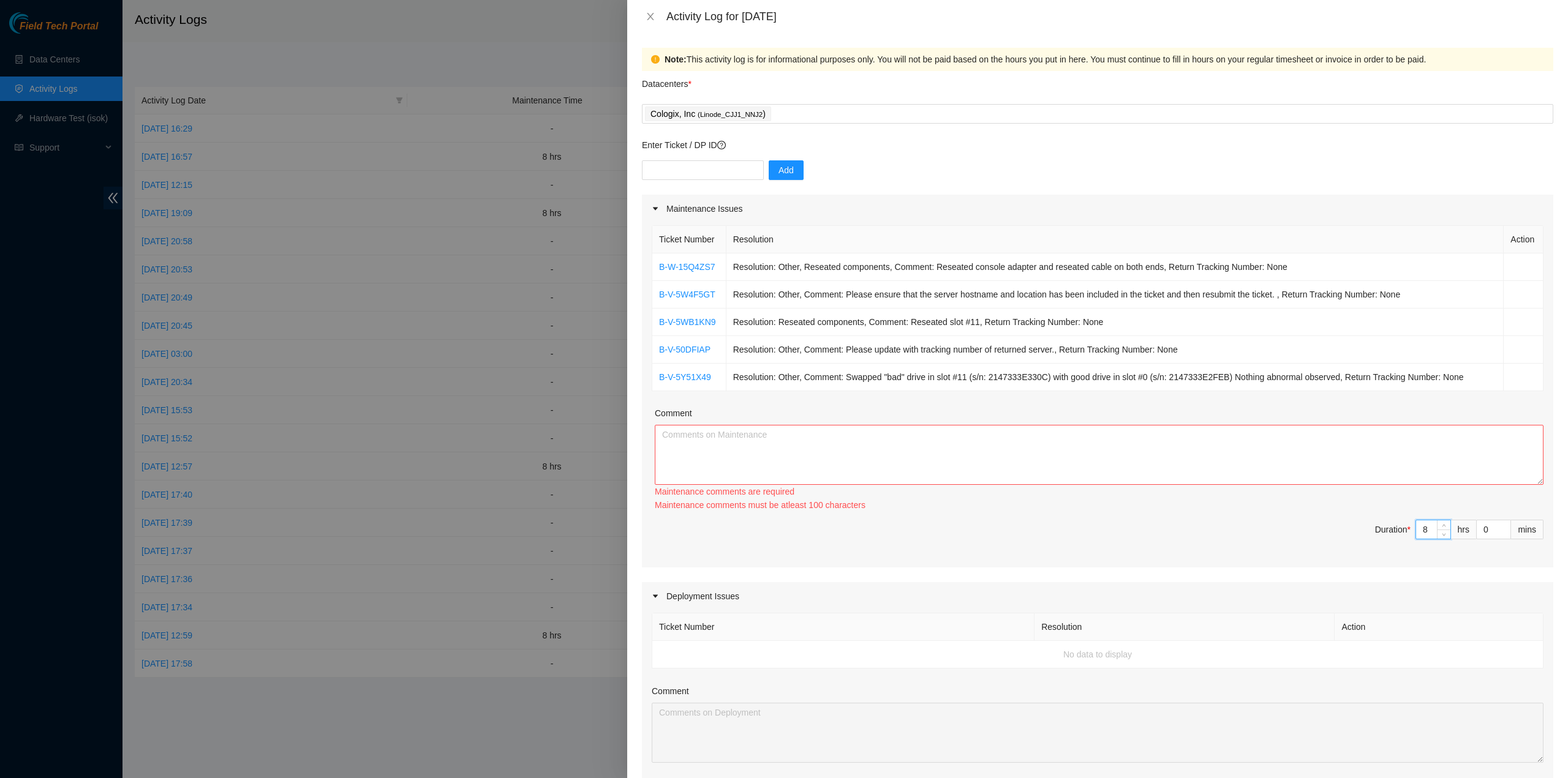
type input "8"
click at [1402, 467] on textarea "Comment" at bounding box center [1099, 454] width 889 height 60
paste textarea "B-W-15Q4ZS7 Resolution: Other, Reseated components, Comment: Reseated console a…"
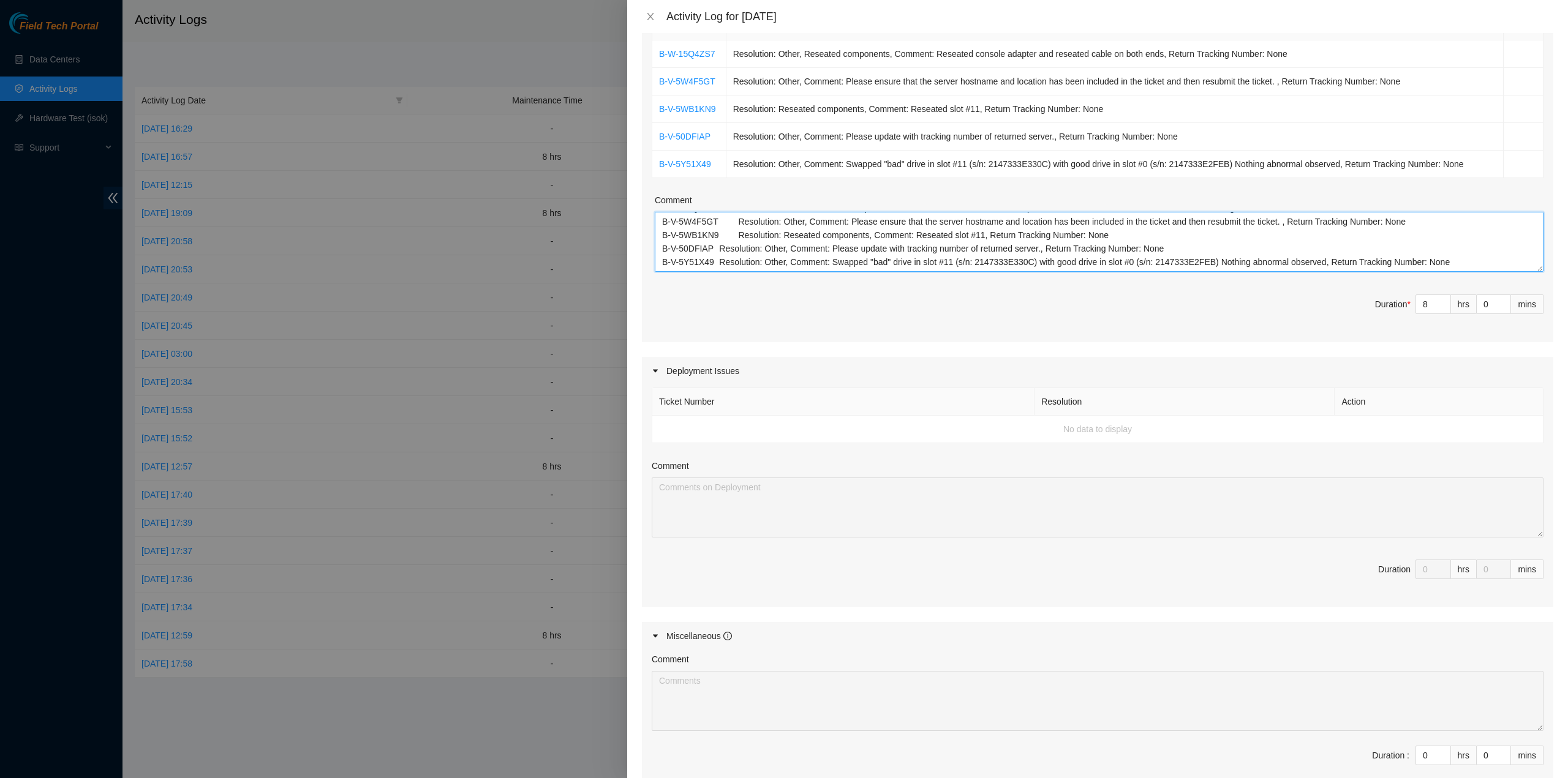
scroll to position [358, 0]
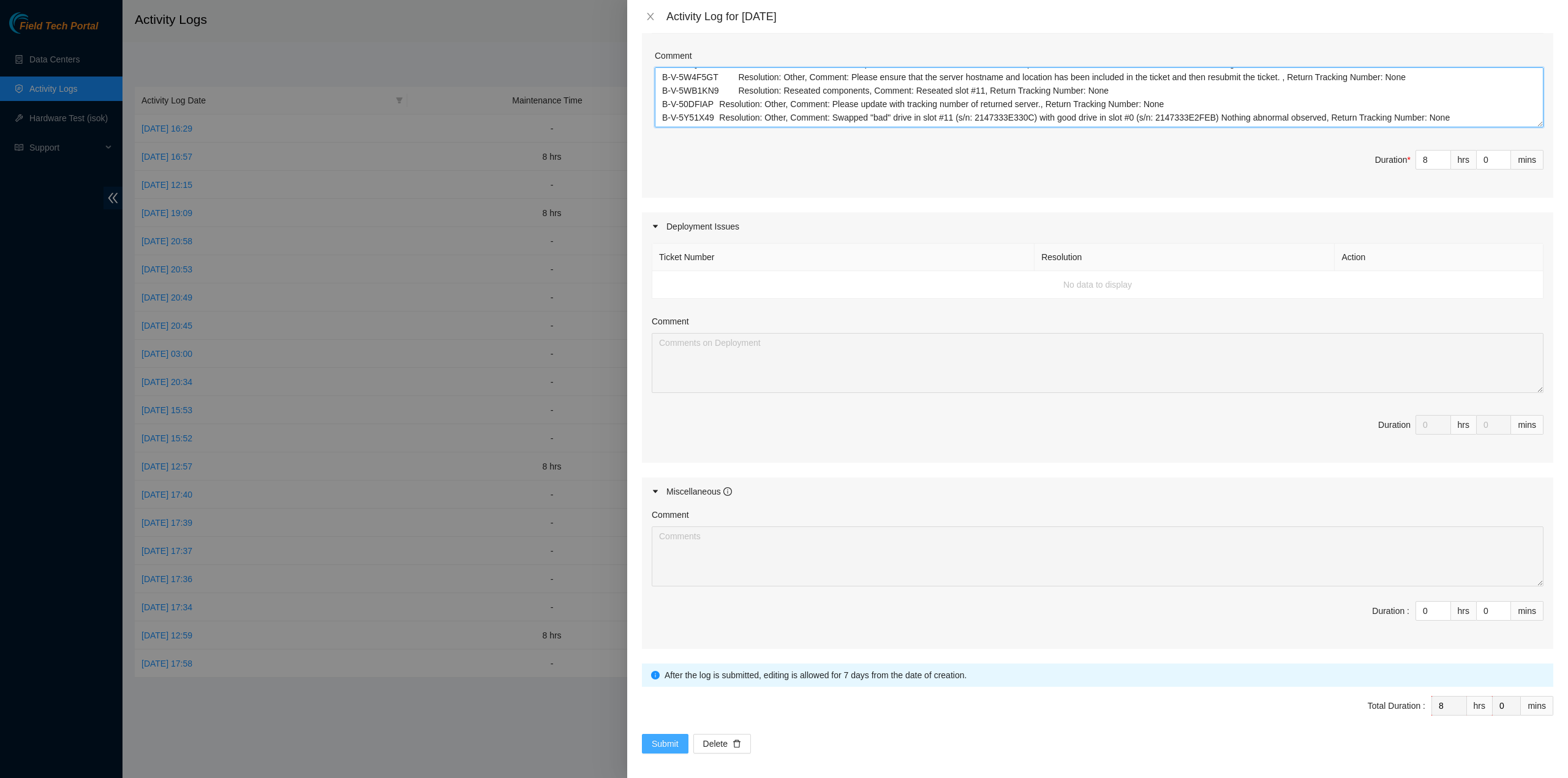
type textarea "B-W-15Q4ZS7 Resolution: Other, Reseated components, Comment: Reseated console a…"
click at [679, 748] on button "Submit" at bounding box center [665, 744] width 47 height 20
